Goal: Transaction & Acquisition: Purchase product/service

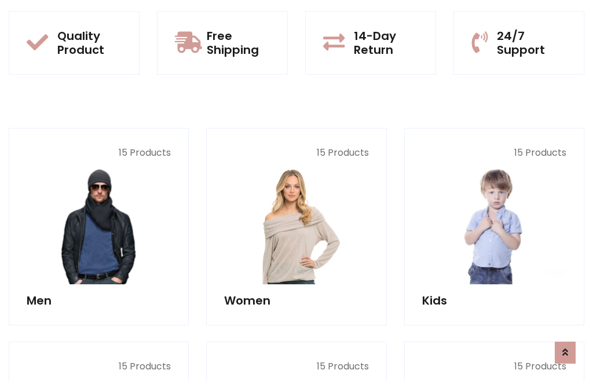
scroll to position [944, 0]
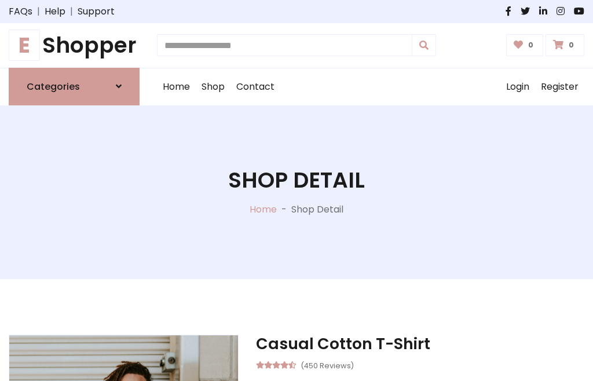
click at [74, 45] on h1 "E Shopper" at bounding box center [74, 45] width 131 height 26
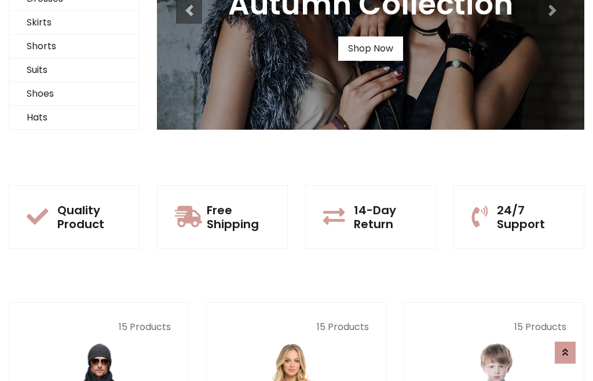
scroll to position [112, 0]
